Goal: Information Seeking & Learning: Learn about a topic

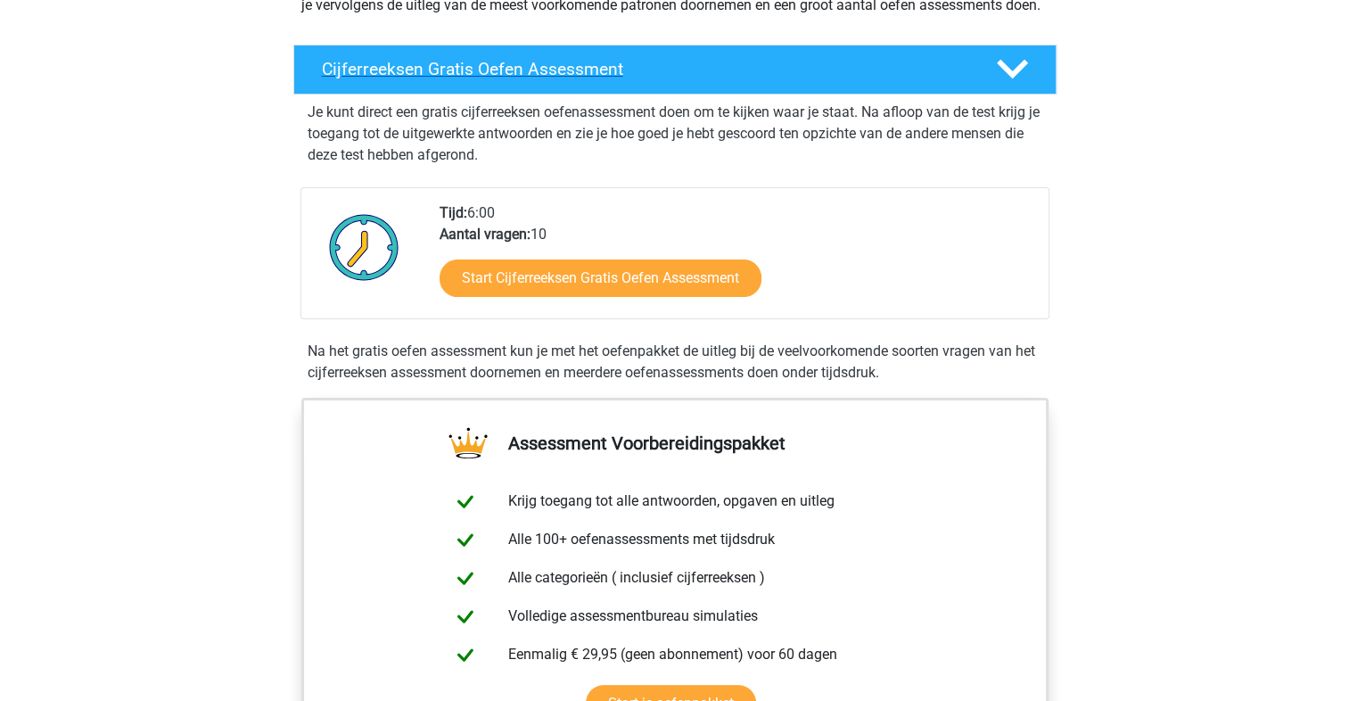
scroll to position [275, 0]
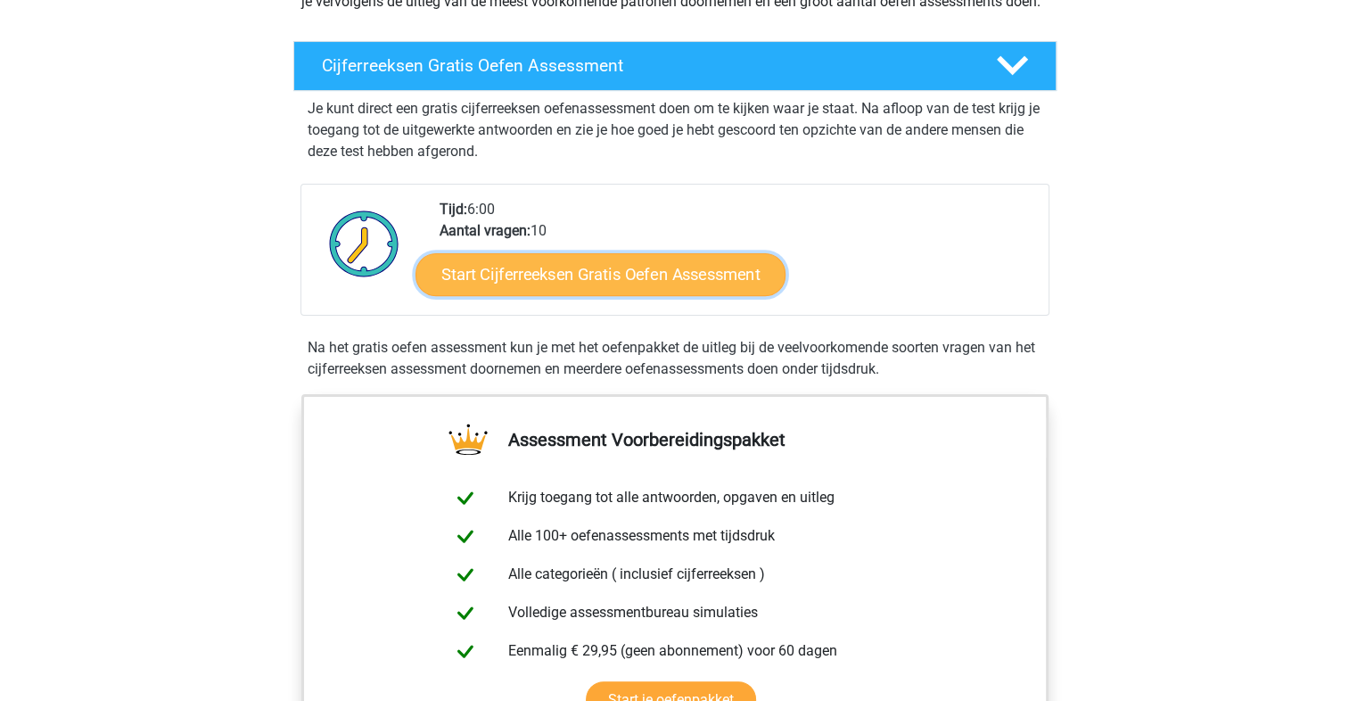
click at [510, 295] on link "Start Cijferreeksen Gratis Oefen Assessment" at bounding box center [600, 273] width 370 height 43
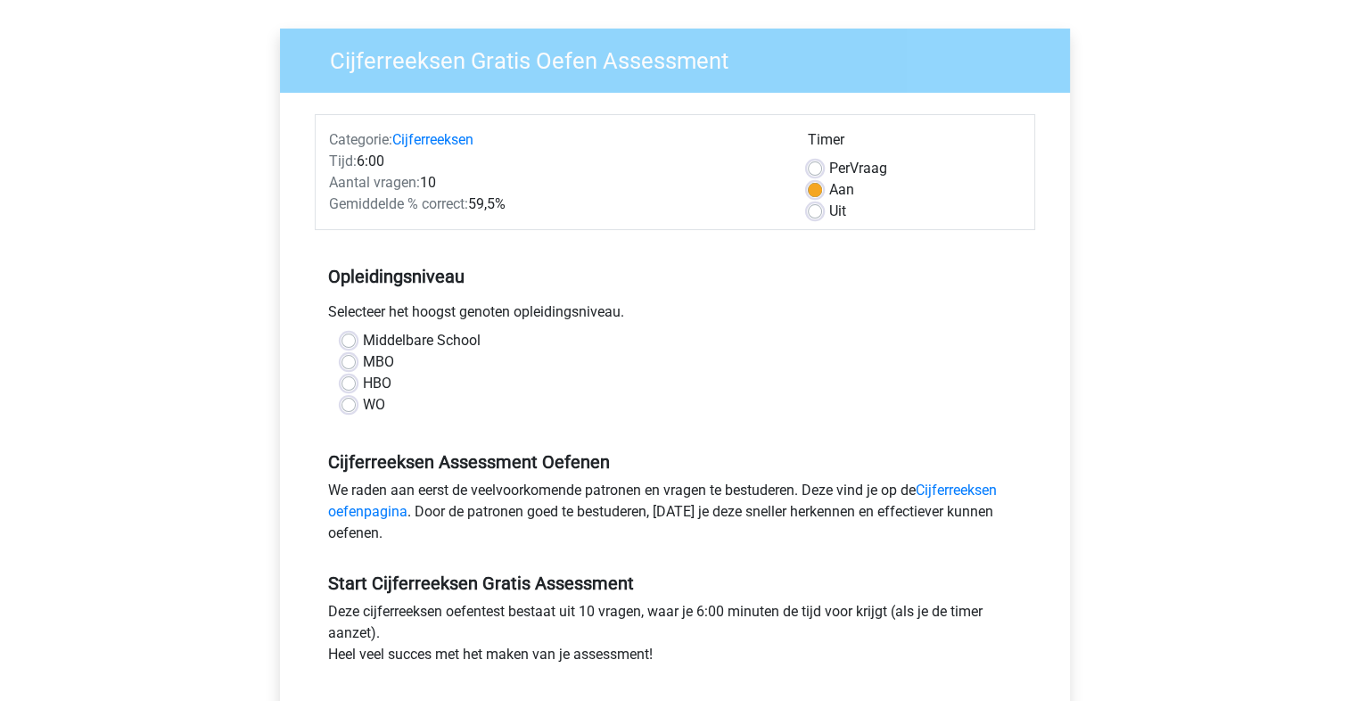
scroll to position [120, 0]
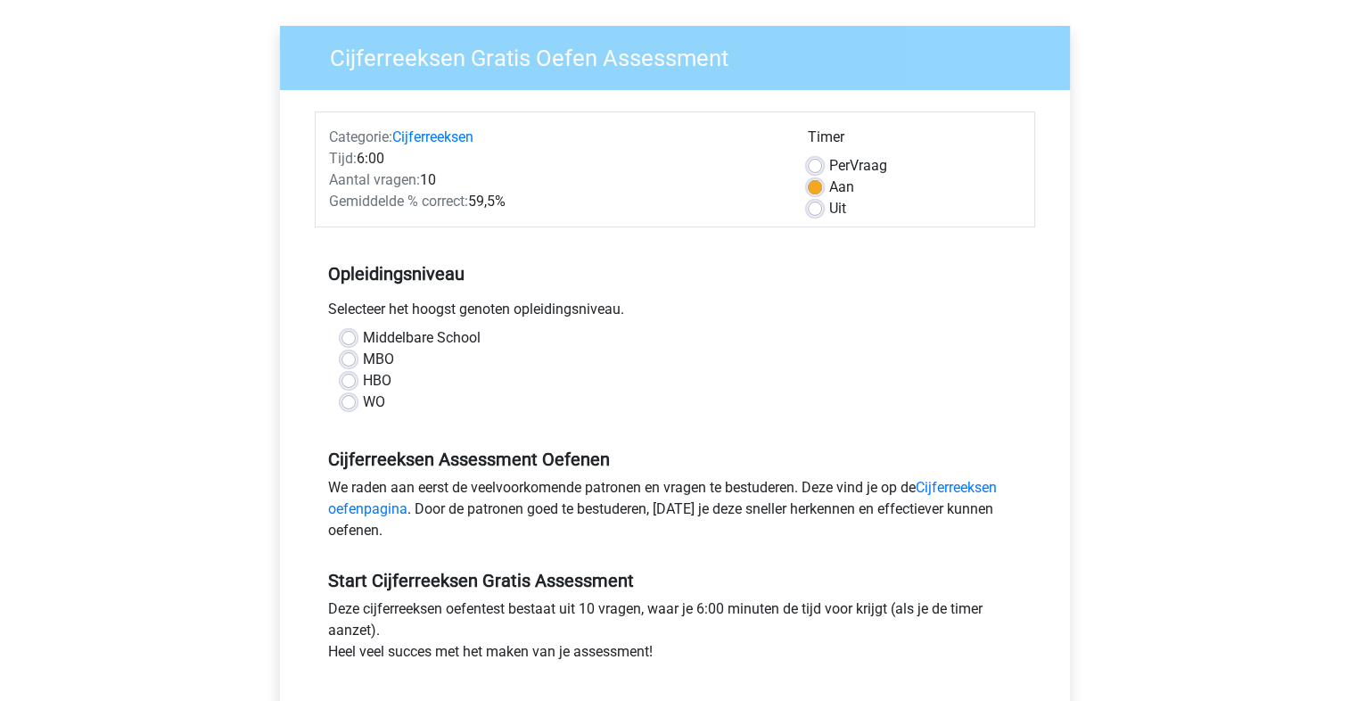
click at [363, 376] on label "HBO" at bounding box center [377, 380] width 29 height 21
click at [344, 376] on input "HBO" at bounding box center [348, 379] width 14 height 18
radio input "true"
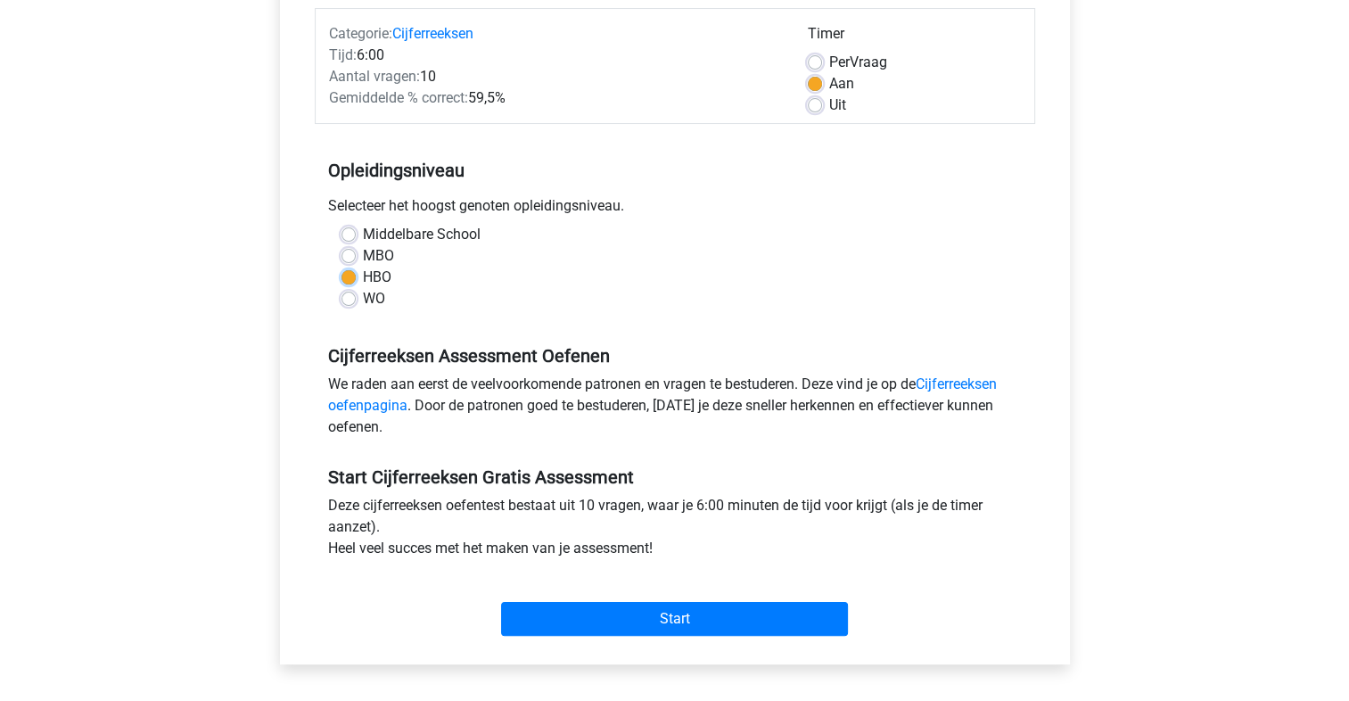
scroll to position [225, 0]
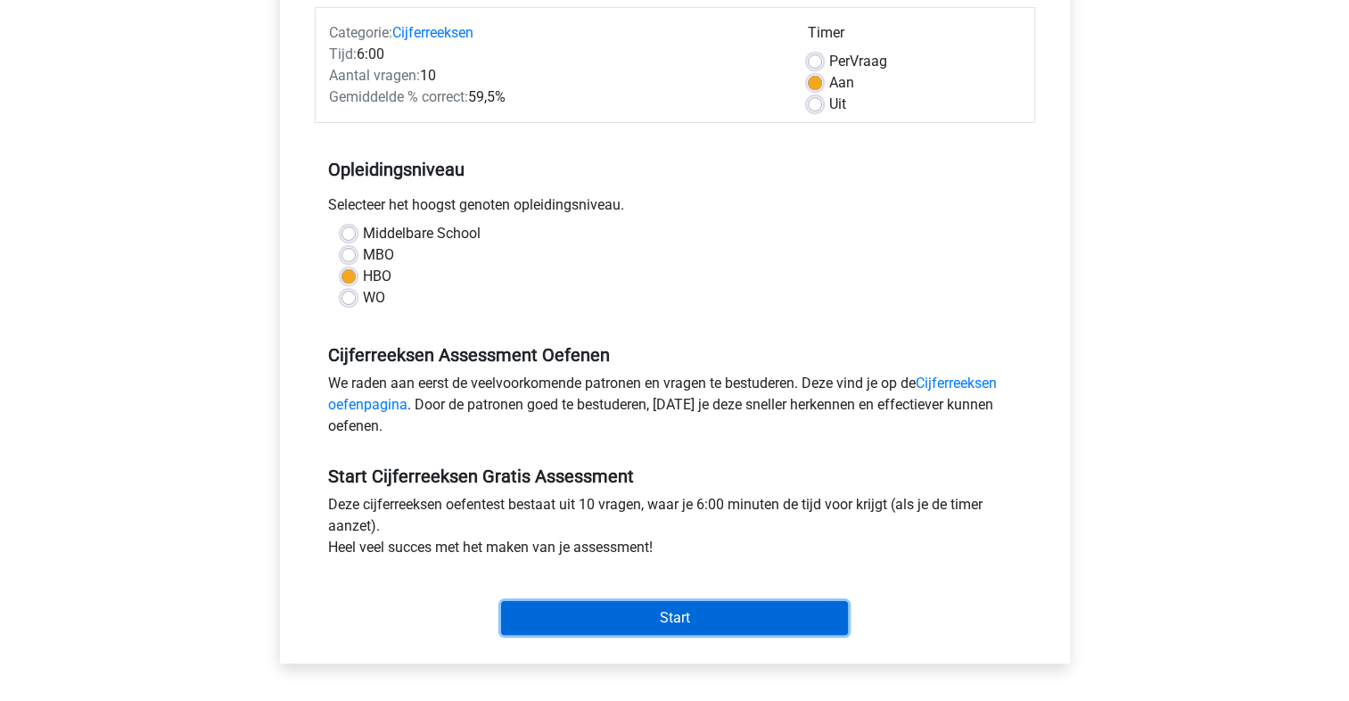
click at [569, 618] on input "Start" at bounding box center [674, 618] width 347 height 34
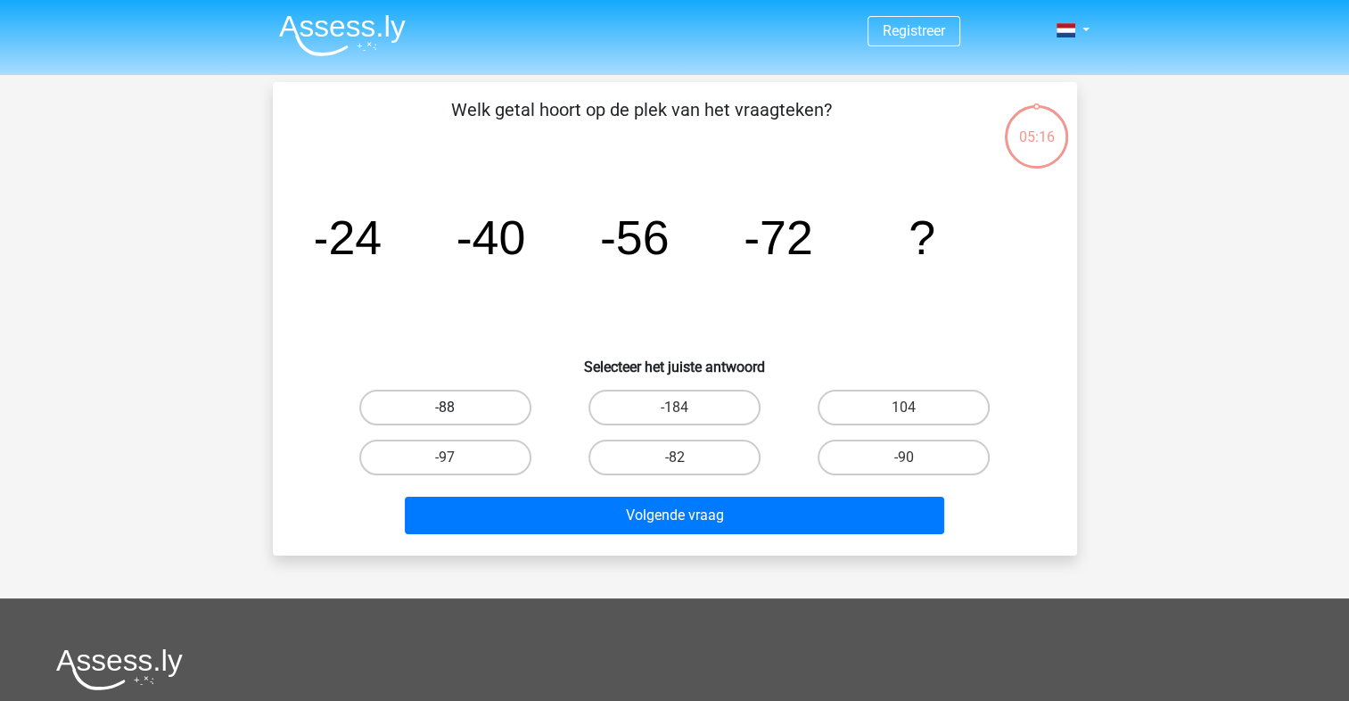
click at [476, 395] on label "-88" at bounding box center [445, 408] width 172 height 36
click at [456, 407] on input "-88" at bounding box center [451, 413] width 12 height 12
radio input "true"
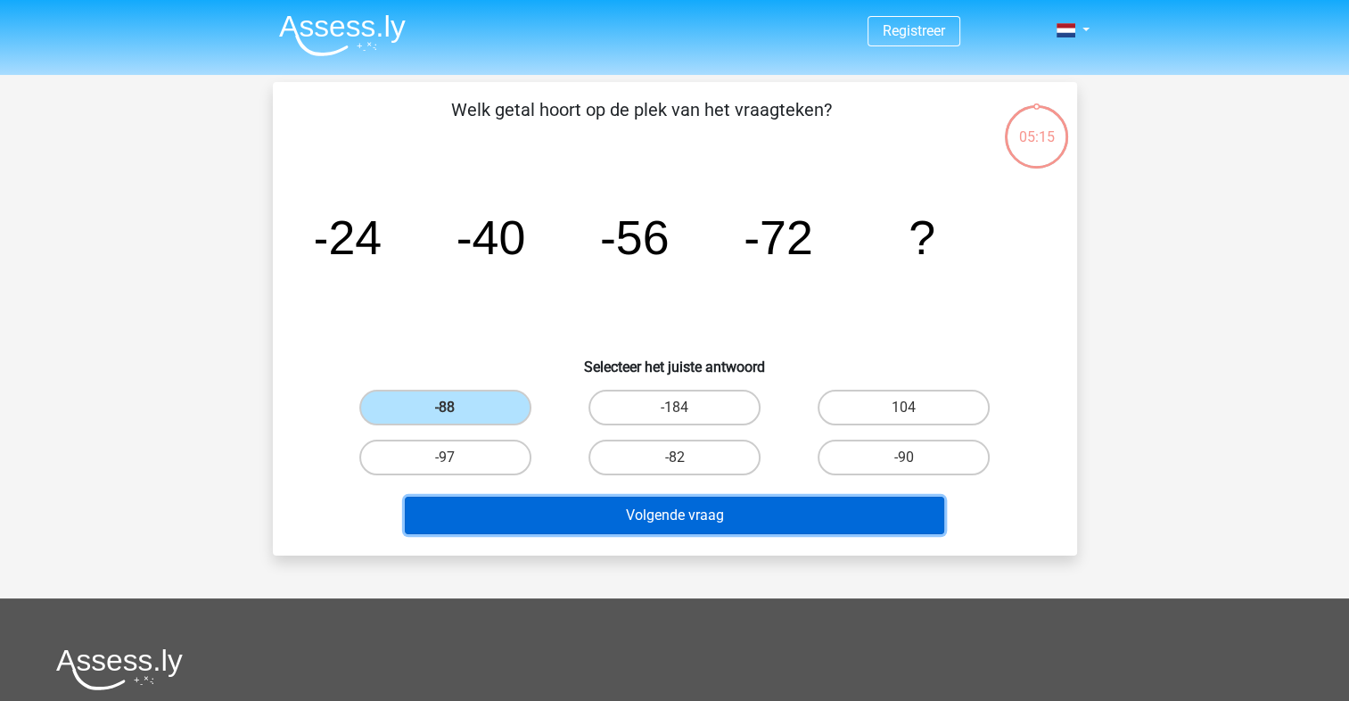
click at [599, 503] on button "Volgende vraag" at bounding box center [674, 515] width 539 height 37
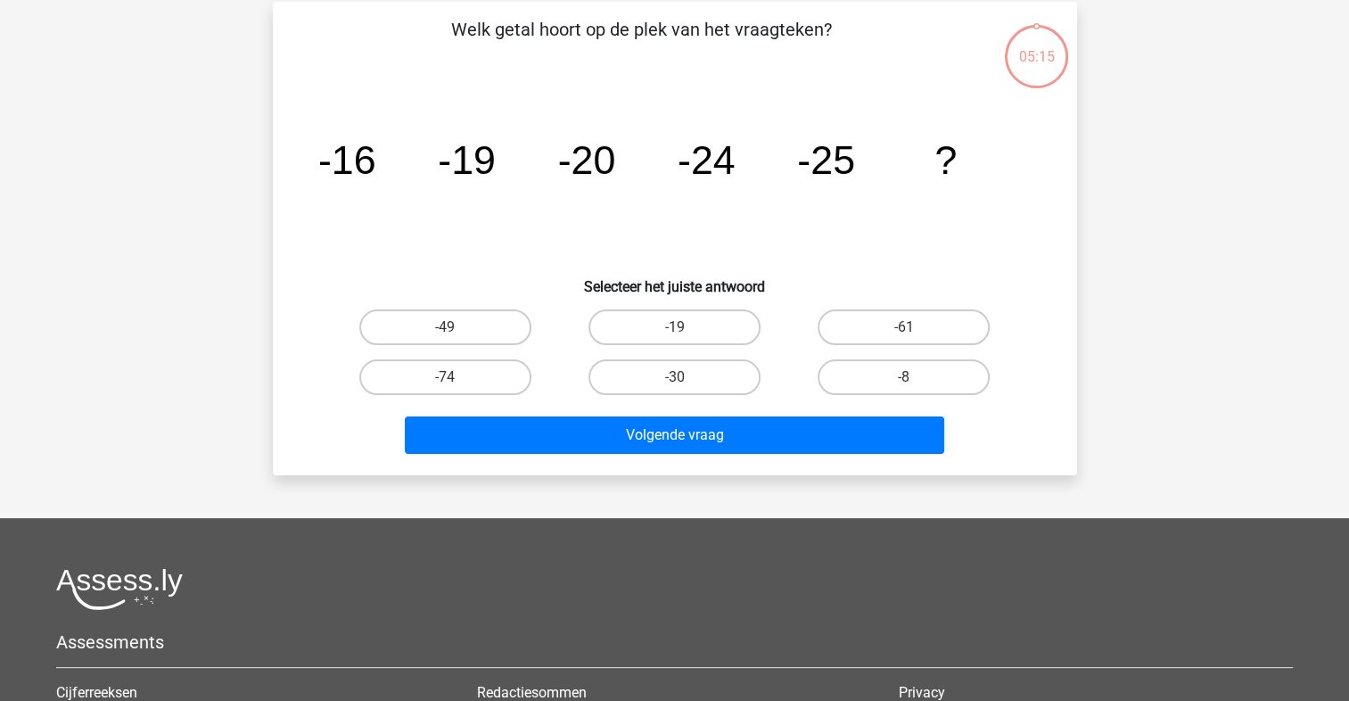
scroll to position [82, 0]
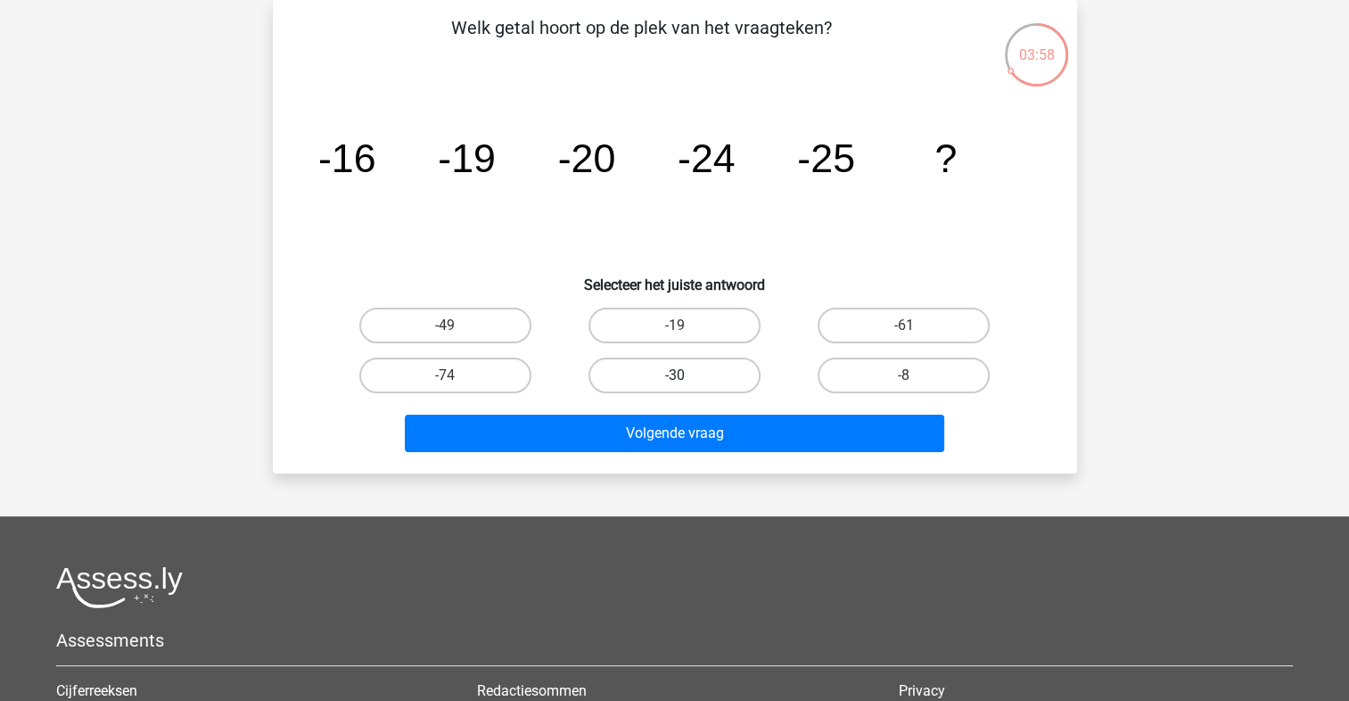
click at [695, 383] on label "-30" at bounding box center [674, 375] width 172 height 36
click at [685, 383] on input "-30" at bounding box center [680, 381] width 12 height 12
radio input "true"
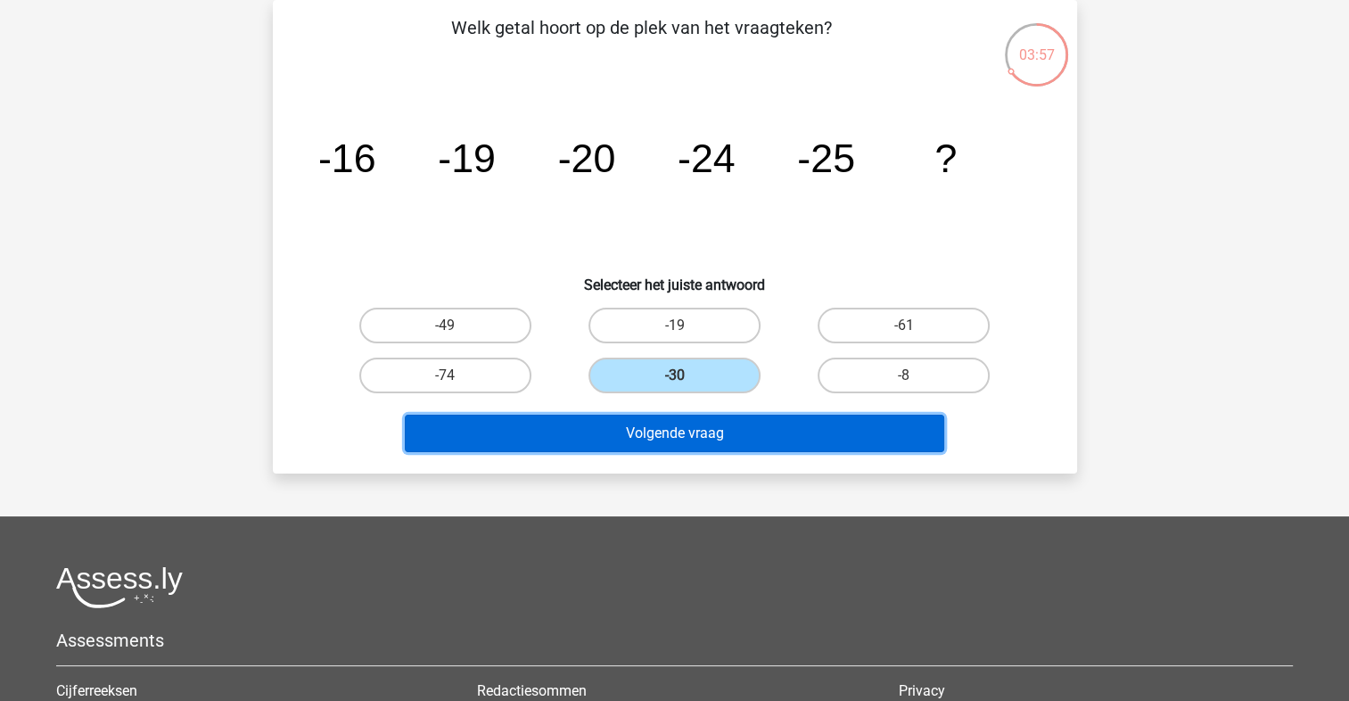
click at [676, 423] on button "Volgende vraag" at bounding box center [674, 432] width 539 height 37
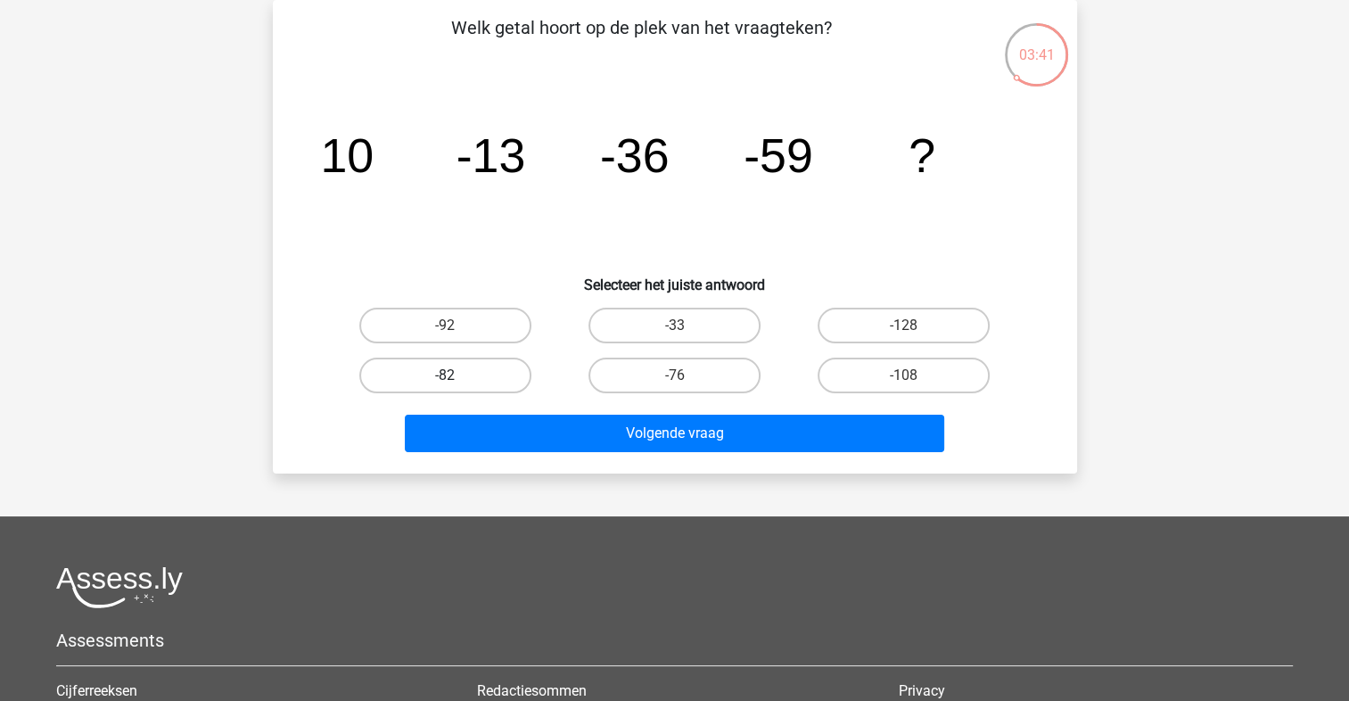
click at [464, 380] on label "-82" at bounding box center [445, 375] width 172 height 36
click at [456, 380] on input "-82" at bounding box center [451, 381] width 12 height 12
radio input "true"
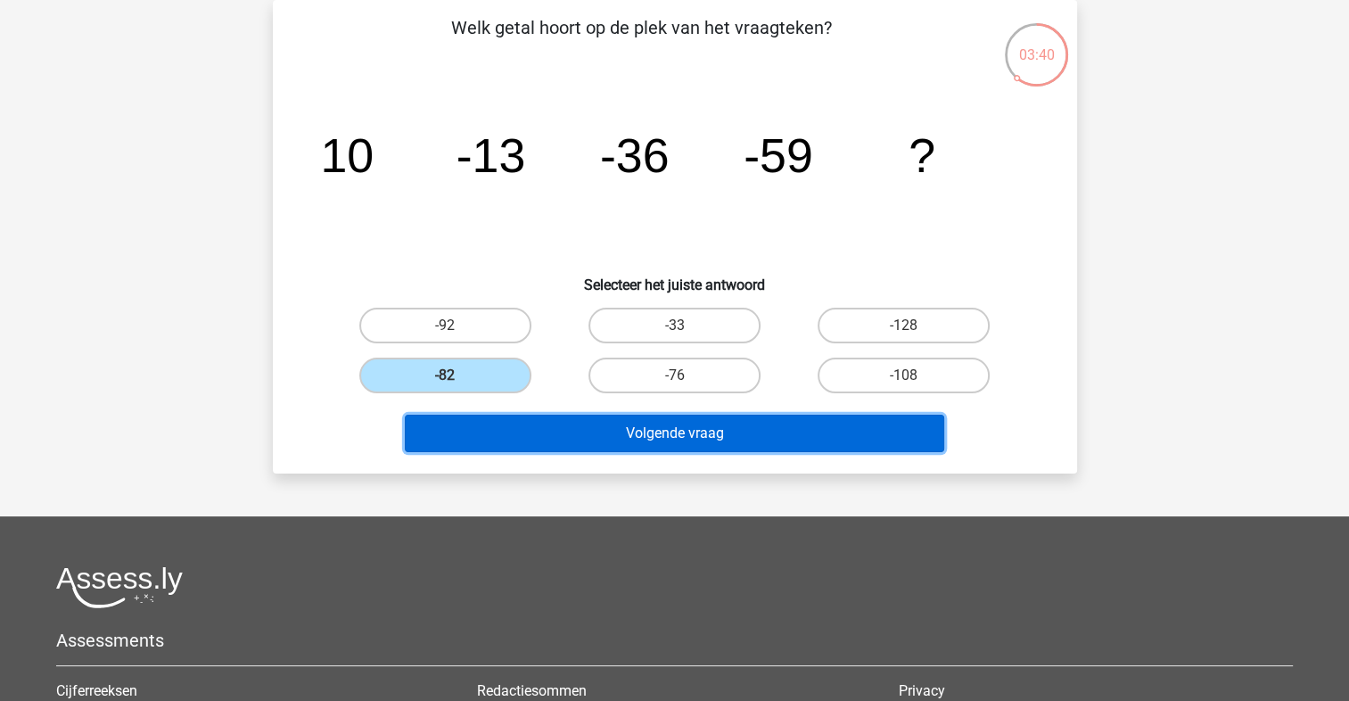
click at [512, 416] on button "Volgende vraag" at bounding box center [674, 432] width 539 height 37
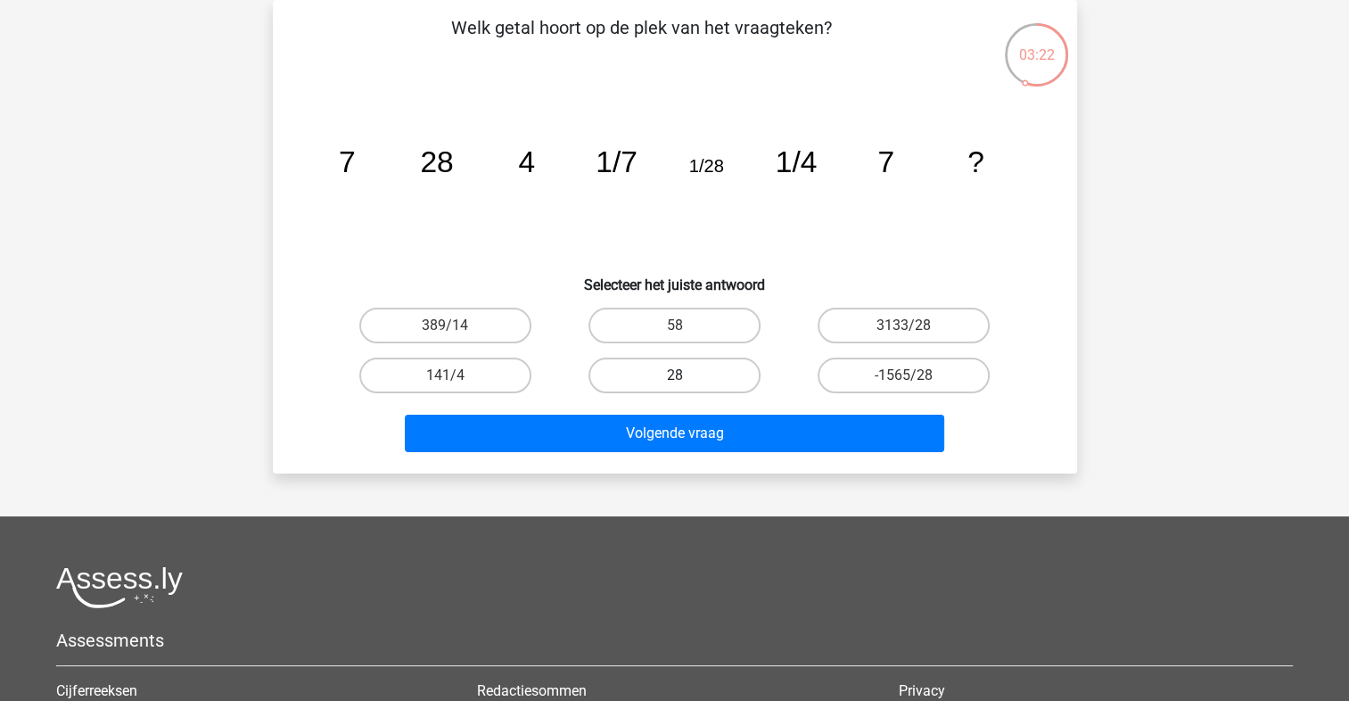
click at [702, 373] on label "28" at bounding box center [674, 375] width 172 height 36
click at [685, 375] on input "28" at bounding box center [680, 381] width 12 height 12
radio input "true"
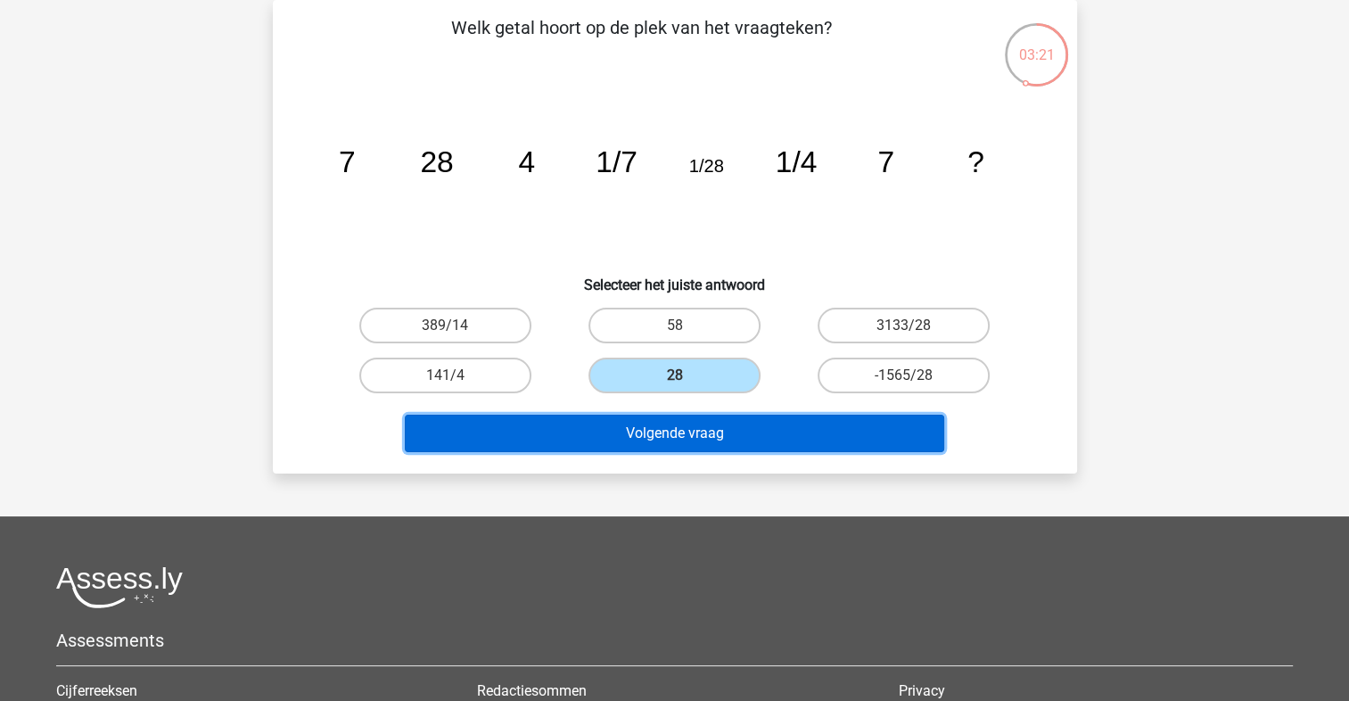
click at [642, 436] on button "Volgende vraag" at bounding box center [674, 432] width 539 height 37
